Goal: Navigation & Orientation: Go to known website

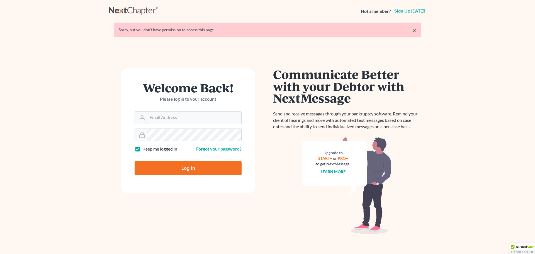
type input "rileigh@daxjmiller.com"
click at [190, 171] on input "Log In" at bounding box center [188, 168] width 107 height 14
type input "Thinking..."
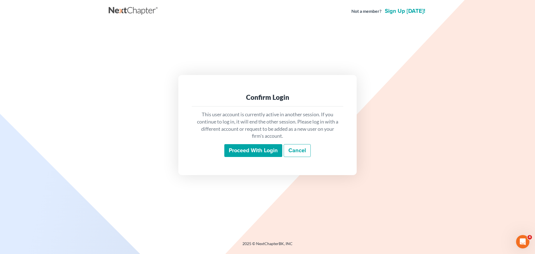
click at [243, 153] on input "Proceed with login" at bounding box center [253, 150] width 58 height 13
